Goal: Information Seeking & Learning: Learn about a topic

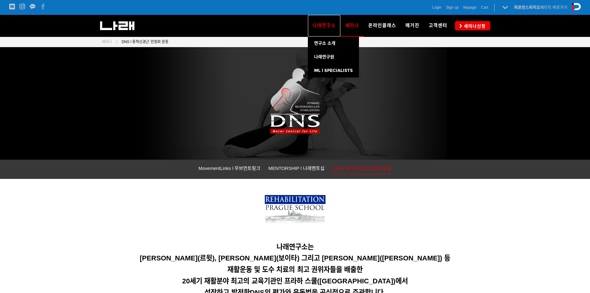
click at [324, 28] on span "나래연구소" at bounding box center [323, 26] width 23 height 6
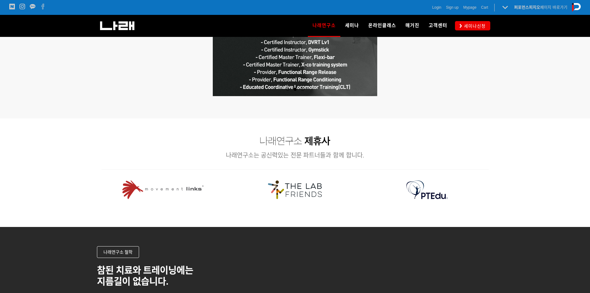
scroll to position [743, 0]
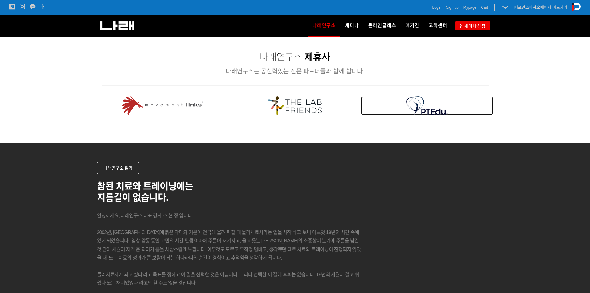
click at [420, 113] on img at bounding box center [427, 105] width 42 height 19
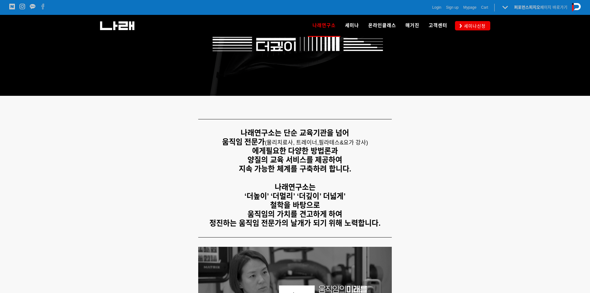
scroll to position [0, 0]
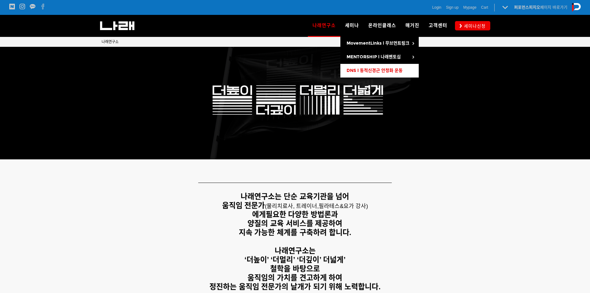
click at [369, 73] on link "DNS l 동적신경근 안정화 운동" at bounding box center [379, 71] width 78 height 14
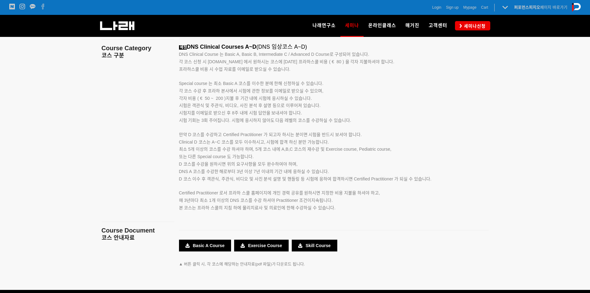
scroll to position [1022, 0]
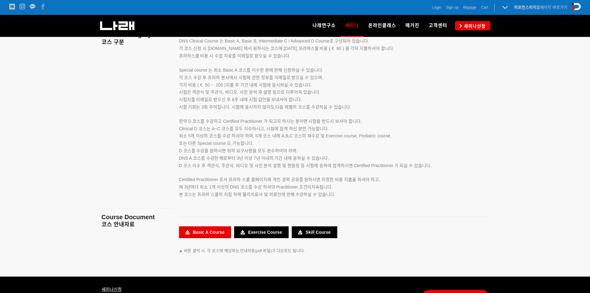
click at [216, 233] on link "Basic A Course" at bounding box center [205, 232] width 52 height 12
